Goal: Task Accomplishment & Management: Manage account settings

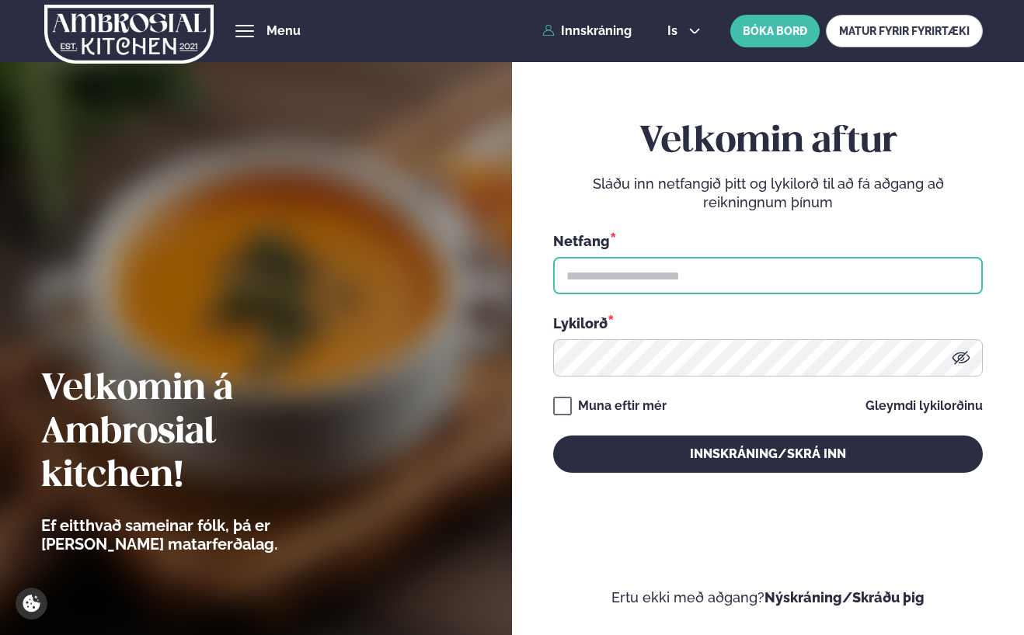
click at [640, 277] on input "text" at bounding box center [768, 275] width 430 height 37
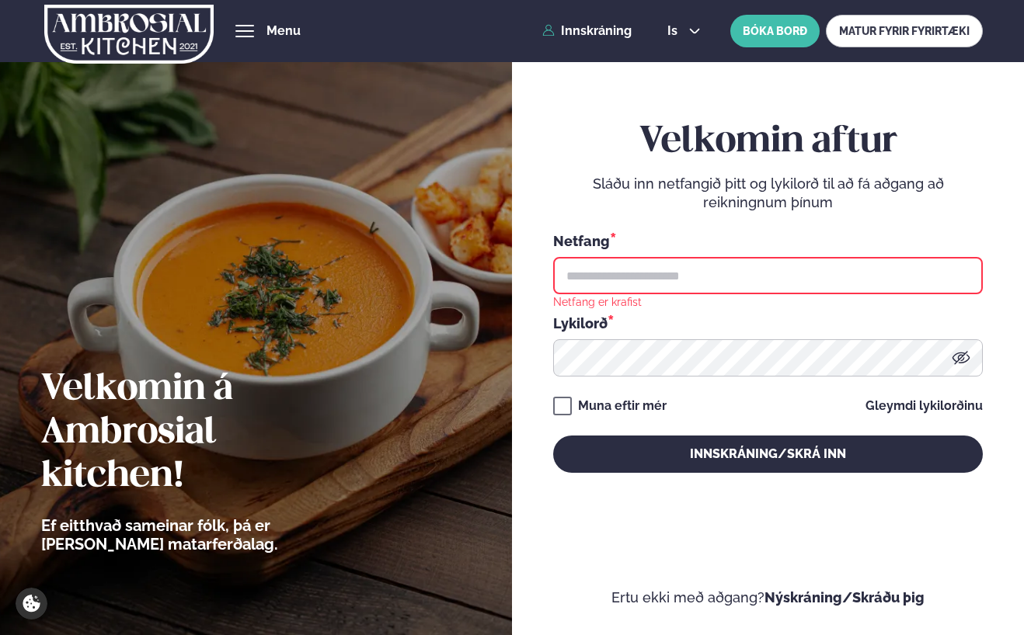
click at [583, 266] on input "text" at bounding box center [768, 275] width 430 height 37
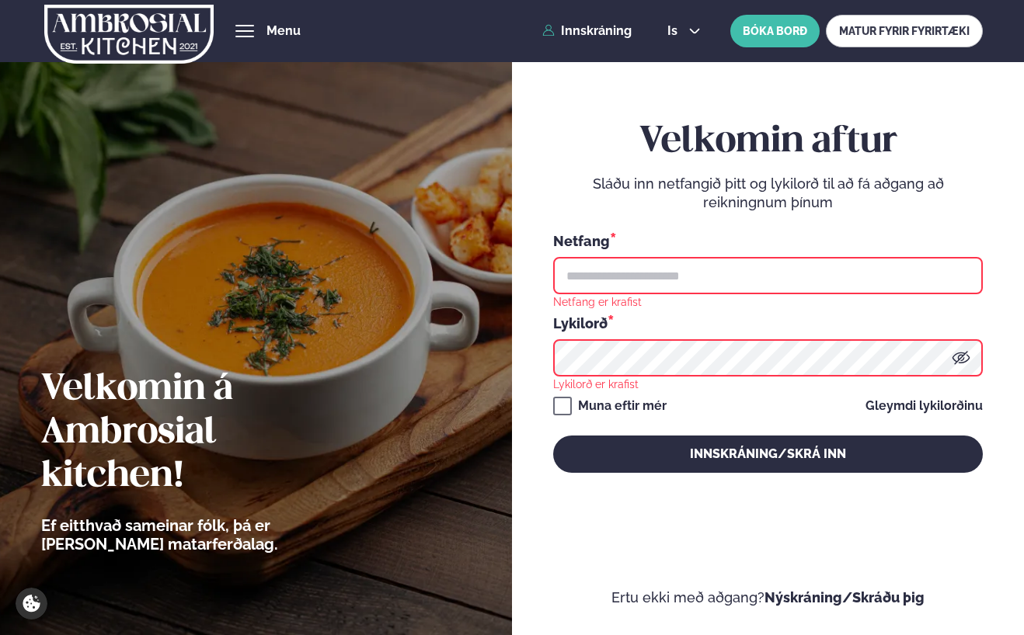
type input "**********"
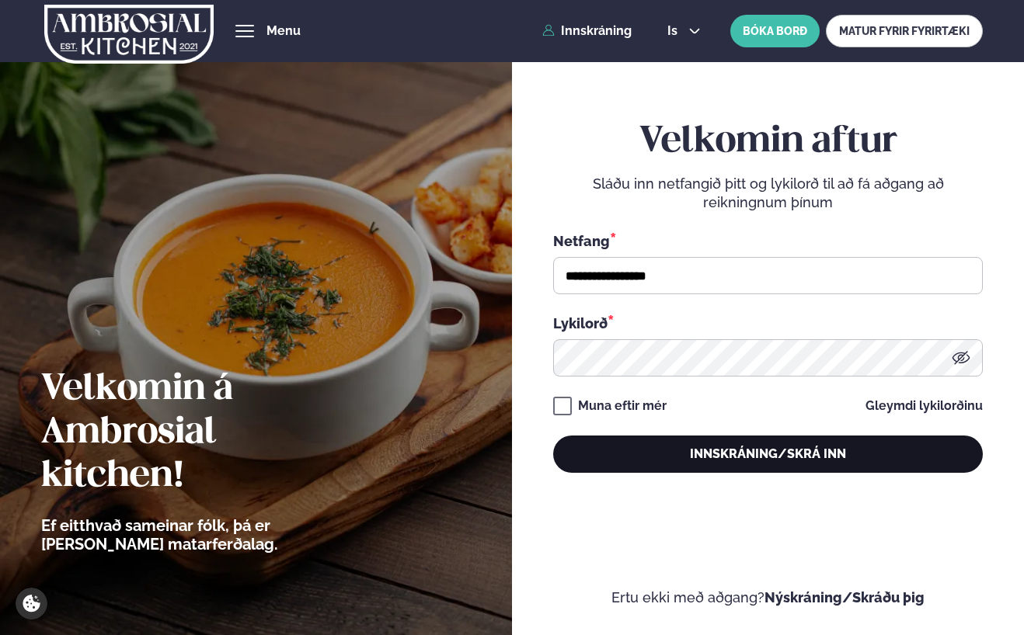
click at [716, 442] on button "Innskráning/Skrá inn" at bounding box center [768, 454] width 430 height 37
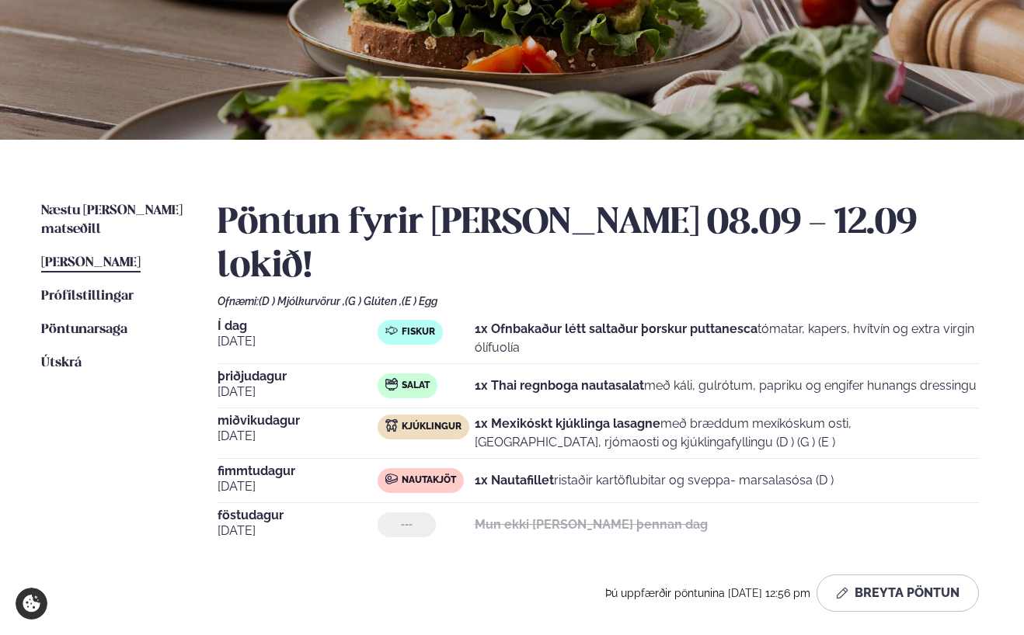
scroll to position [202, 0]
drag, startPoint x: 645, startPoint y: 343, endPoint x: 467, endPoint y: 343, distance: 177.9
click at [467, 373] on div "Salat 1x Thai regnboga nautasalat með káli, gulrótum, papriku og engifer hunang…" at bounding box center [678, 385] width 601 height 25
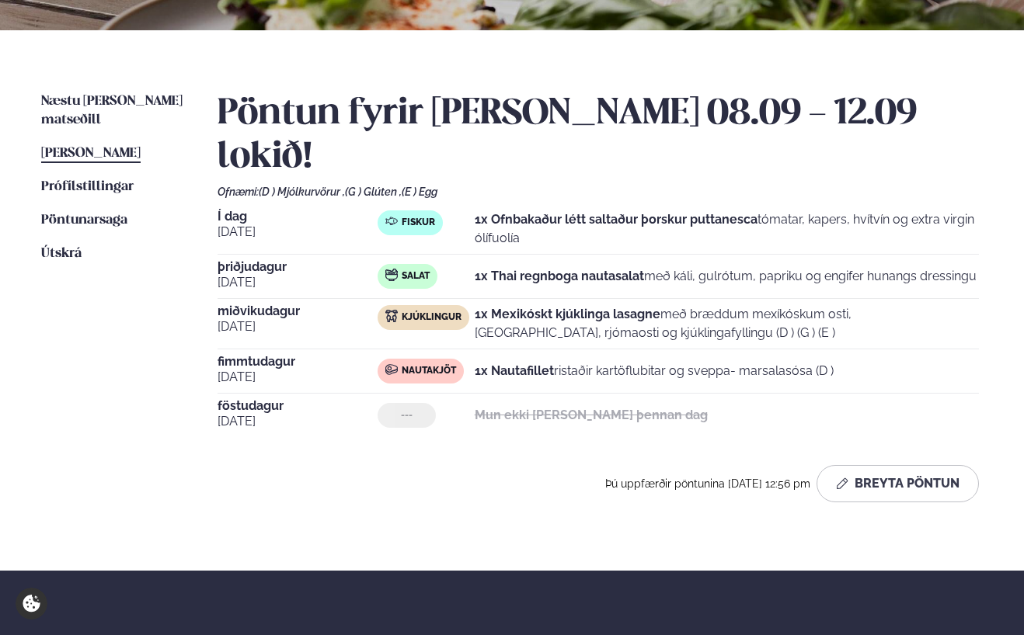
scroll to position [315, 0]
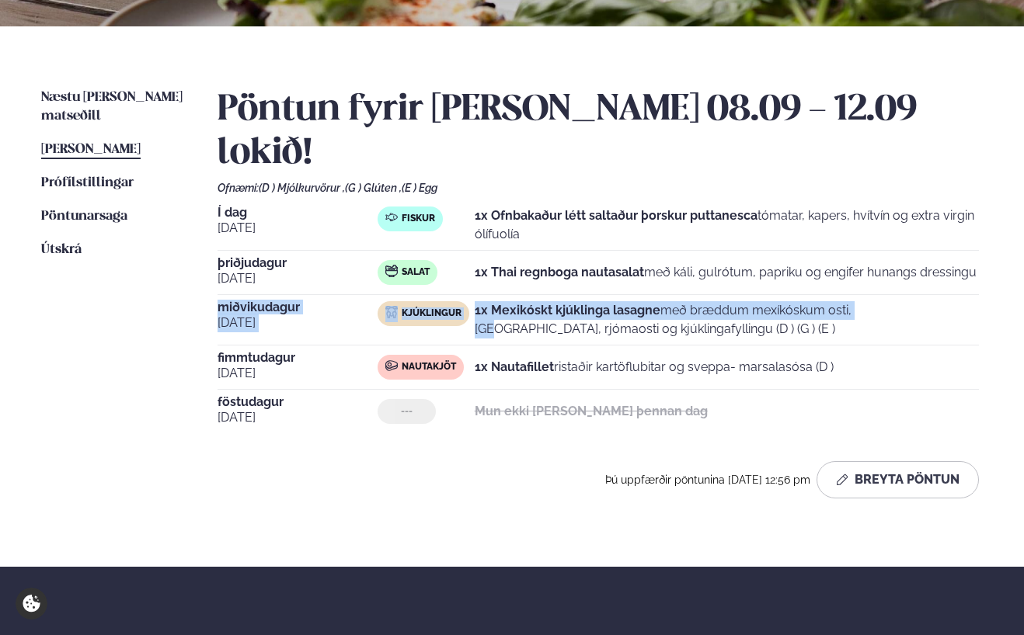
drag, startPoint x: 216, startPoint y: 263, endPoint x: 744, endPoint y: 274, distance: 528.3
click at [800, 263] on div "Næstu [PERSON_NAME] matseðill Næsta vika [PERSON_NAME] matseðill [PERSON_NAME] …" at bounding box center [512, 296] width 1024 height 541
click at [513, 303] on strong "1x Mexikóskt kjúklinga lasagne" at bounding box center [568, 310] width 186 height 15
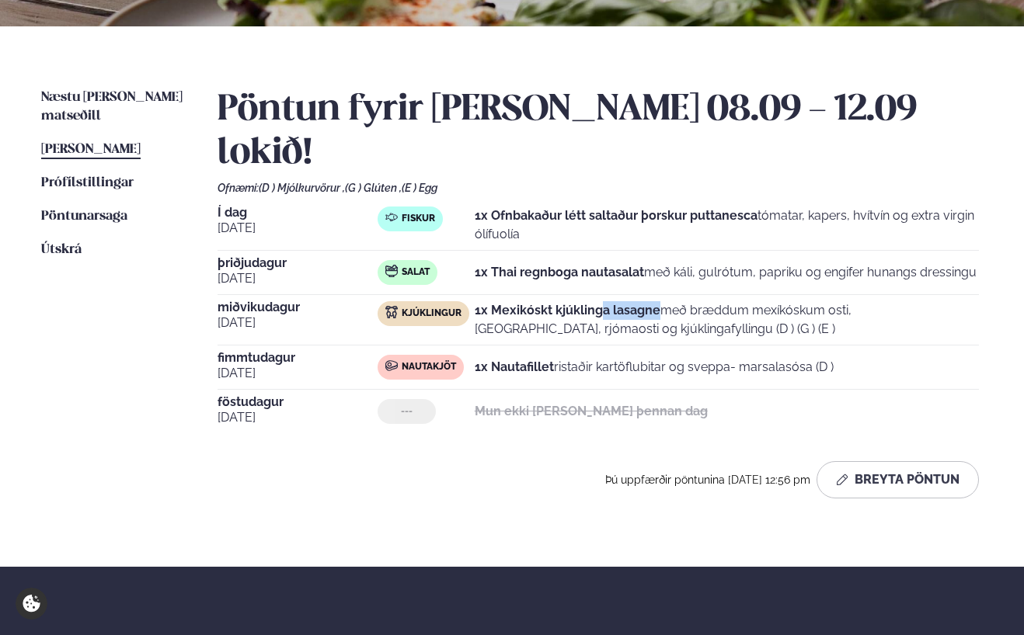
drag, startPoint x: 655, startPoint y: 270, endPoint x: 601, endPoint y: 267, distance: 53.6
click at [601, 303] on strong "1x Mexikóskt kjúklinga lasagne" at bounding box center [568, 310] width 186 height 15
click at [899, 461] on button "Breyta Pöntun" at bounding box center [897, 479] width 162 height 37
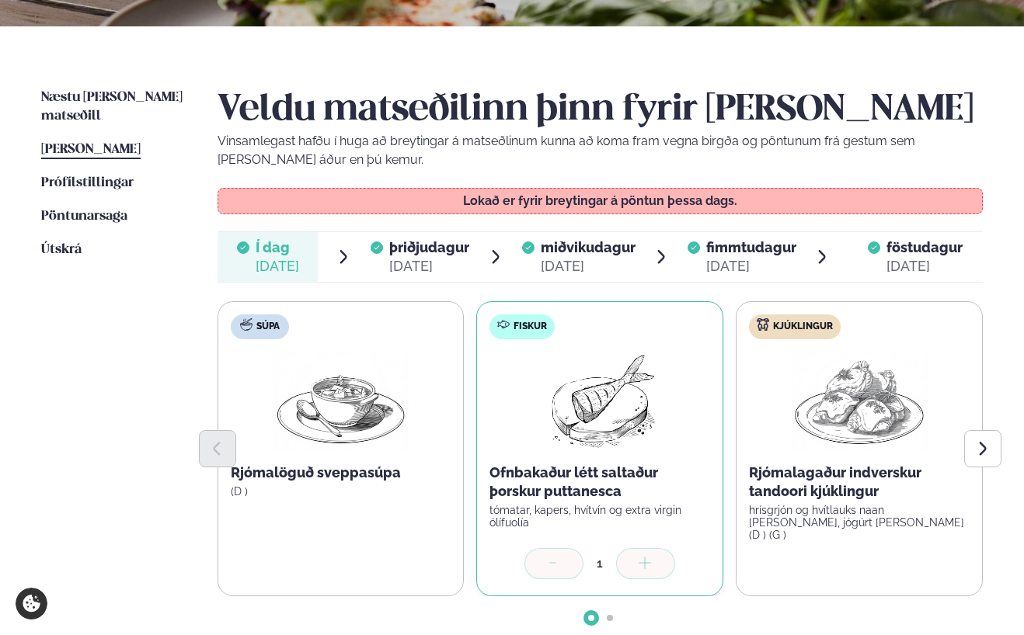
click at [562, 266] on div "[DATE]" at bounding box center [588, 266] width 95 height 19
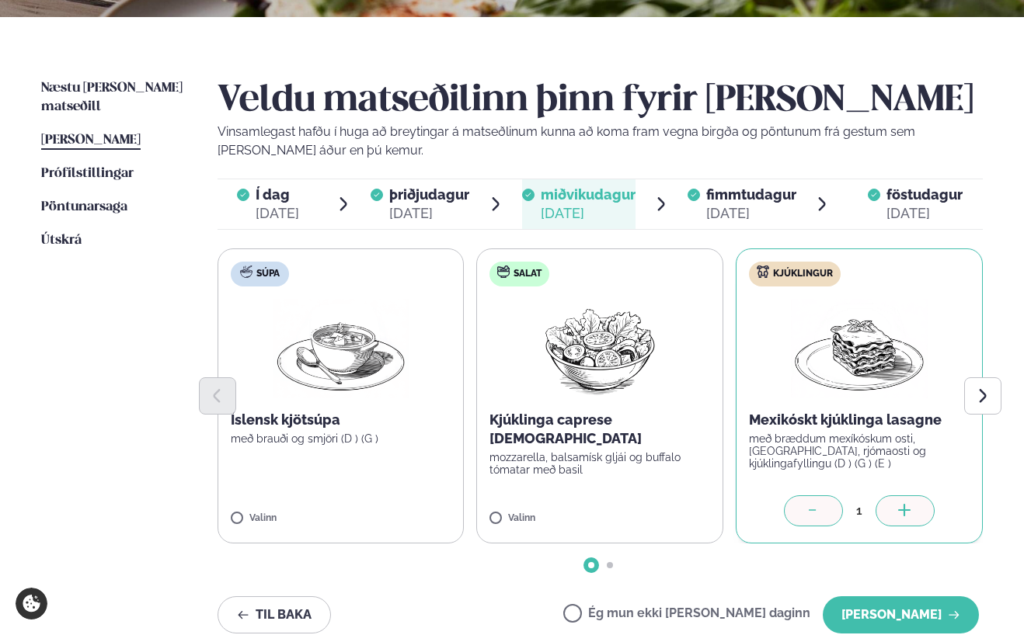
scroll to position [326, 0]
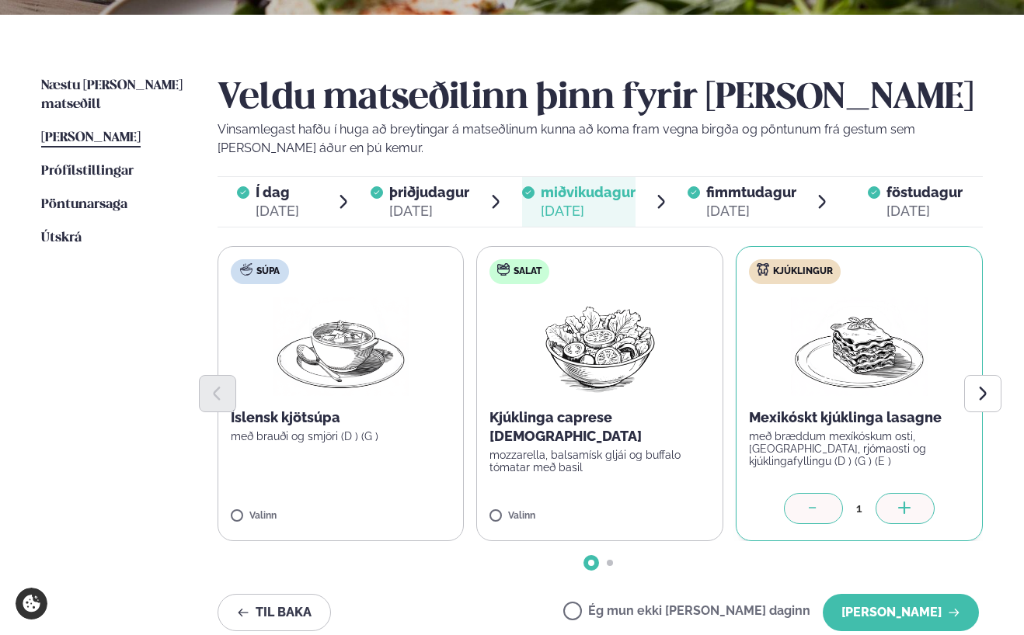
click at [830, 510] on div at bounding box center [813, 508] width 59 height 31
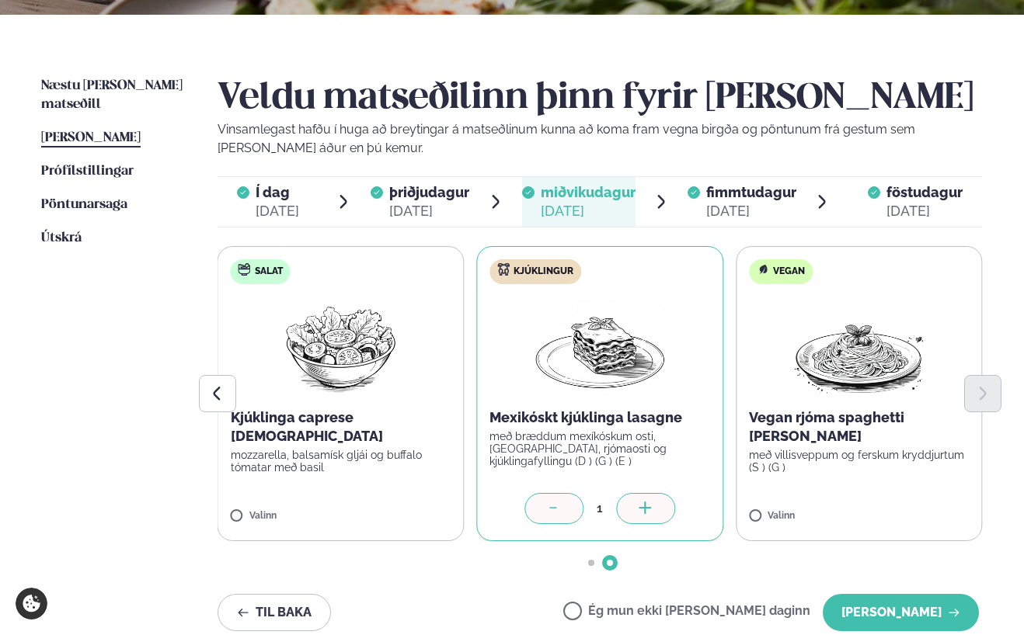
click at [552, 505] on icon at bounding box center [554, 510] width 16 height 16
click at [579, 279] on label "Kjúklingur Mexikóskt kjúklinga lasagne með bræddum mexíkóskum osti, [GEOGRAPHIC…" at bounding box center [599, 393] width 247 height 295
click at [626, 617] on label "Ég mun ekki [PERSON_NAME] daginn" at bounding box center [686, 613] width 247 height 16
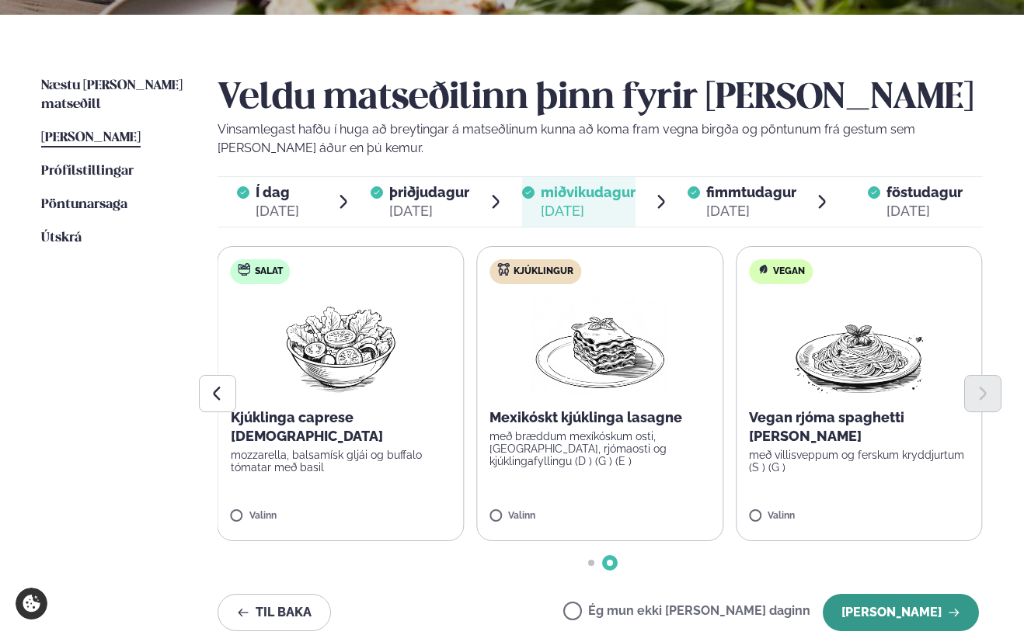
click at [882, 614] on button "[PERSON_NAME]" at bounding box center [901, 612] width 156 height 37
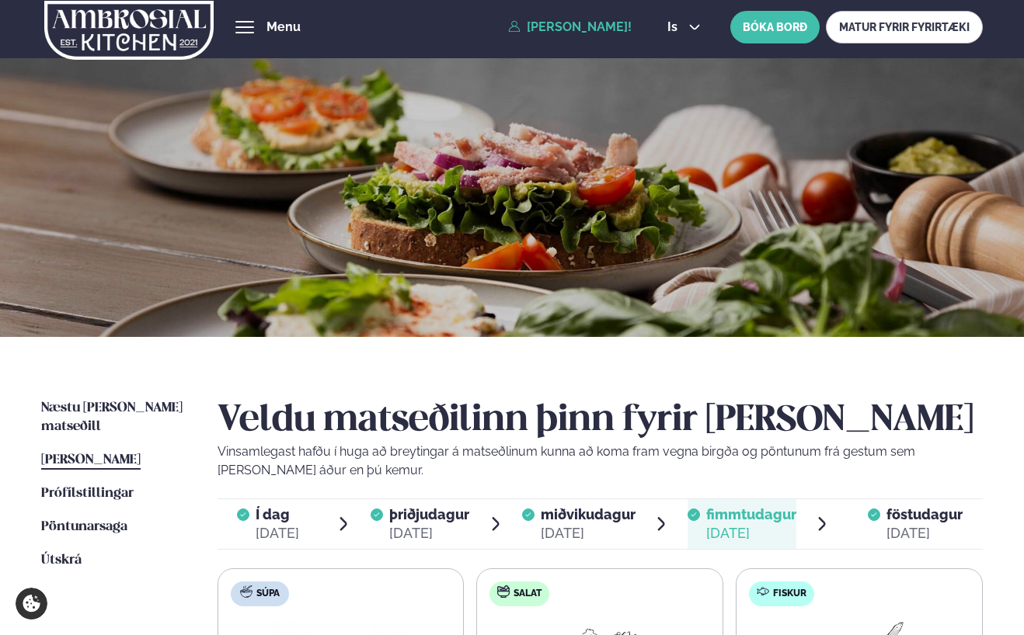
scroll to position [8, 0]
